Goal: Information Seeking & Learning: Learn about a topic

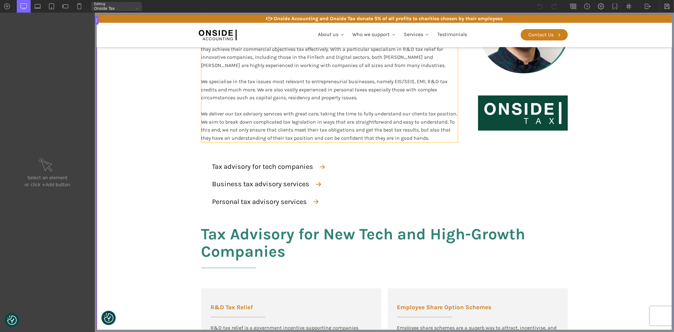
scroll to position [246, 0]
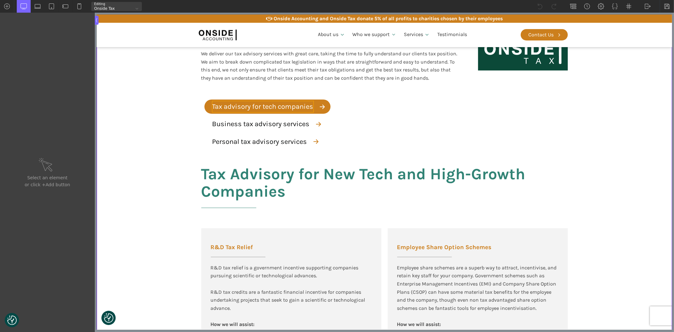
click at [245, 108] on div "Tax advisory for tech companies" at bounding box center [262, 106] width 101 height 11
type input "service-button-text"
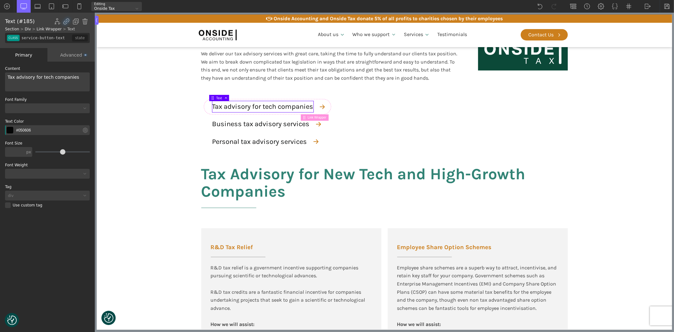
click at [17, 76] on div "Tax advisory for tech companies" at bounding box center [47, 81] width 85 height 19
click at [42, 77] on div "Tax Advisory for tech companies" at bounding box center [47, 81] width 85 height 19
click at [51, 76] on div "Tax Advisory for Tech companies" at bounding box center [47, 81] width 85 height 19
click at [228, 120] on div "Business tax advisory services" at bounding box center [260, 124] width 97 height 11
type input "text_block-191-137"
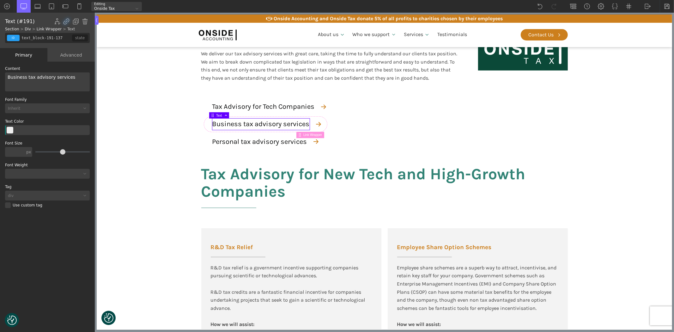
click at [28, 78] on div "Business tax advisory services" at bounding box center [47, 81] width 85 height 19
click at [33, 78] on div "Business Tax advisory services" at bounding box center [47, 81] width 85 height 19
click at [52, 75] on div "Business Tax Advisory services" at bounding box center [47, 81] width 85 height 19
click at [230, 138] on div "Personal tax advisory services" at bounding box center [259, 141] width 95 height 11
click at [27, 76] on div "Personal tax advisory services" at bounding box center [47, 81] width 85 height 19
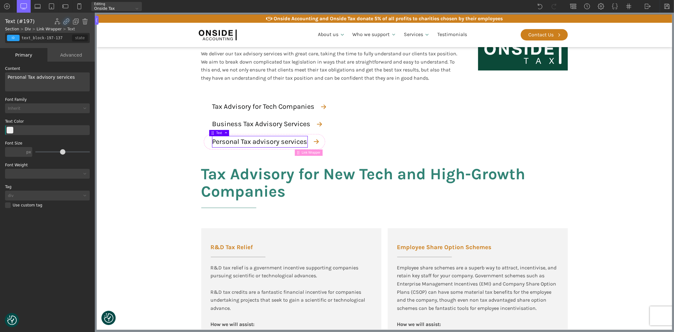
click at [35, 77] on div "Personal Tax advisory services" at bounding box center [47, 81] width 85 height 19
click at [54, 78] on div "Personal Tax Advisory services" at bounding box center [47, 81] width 85 height 19
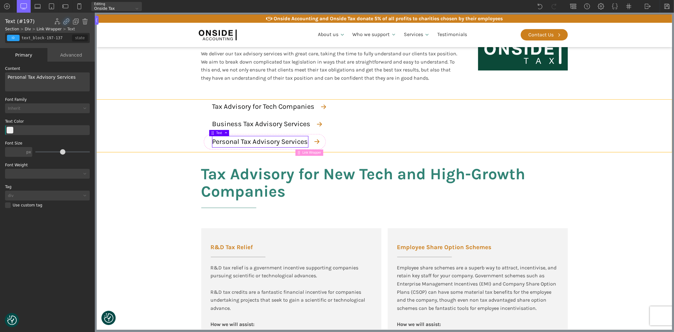
click at [126, 128] on section "Tax Advisory for Tech Companies Business Tax Advisory Services Personal Tax Adv…" at bounding box center [384, 126] width 576 height 52
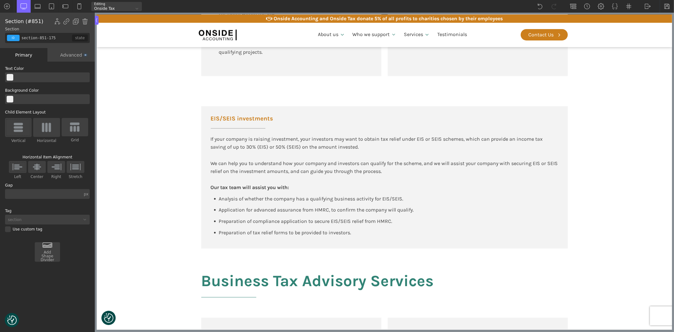
scroll to position [632, 0]
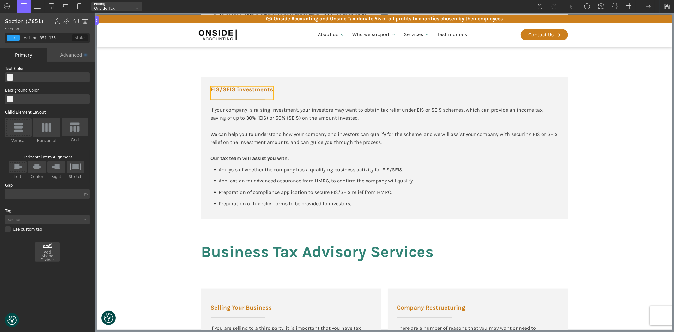
click at [254, 89] on span "EIS/SEIS investments" at bounding box center [242, 90] width 63 height 6
type input "headline-872-175"
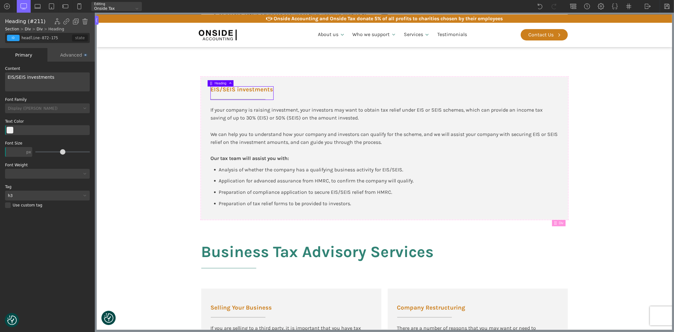
click at [26, 78] on span "EIS/SEIS investments" at bounding box center [31, 77] width 47 height 5
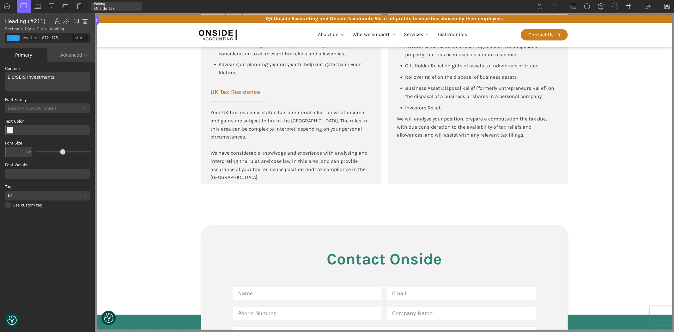
scroll to position [1405, 0]
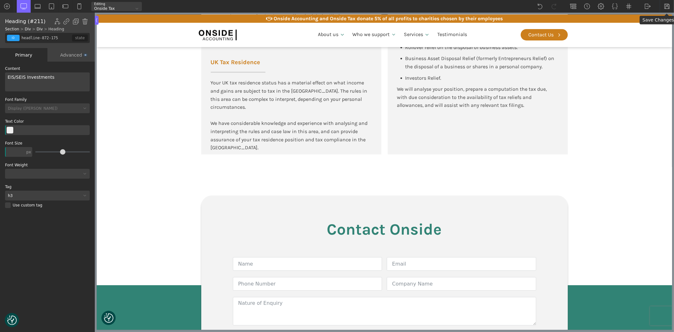
drag, startPoint x: 666, startPoint y: 6, endPoint x: 655, endPoint y: 20, distance: 17.6
click at [666, 5] on img at bounding box center [667, 6] width 6 height 6
click at [648, 5] on img at bounding box center [648, 6] width 6 height 6
drag, startPoint x: 542, startPoint y: 13, endPoint x: 646, endPoint y: 24, distance: 104.6
click at [646, 24] on link "Frontend" at bounding box center [654, 26] width 27 height 10
